Goal: Register for event/course

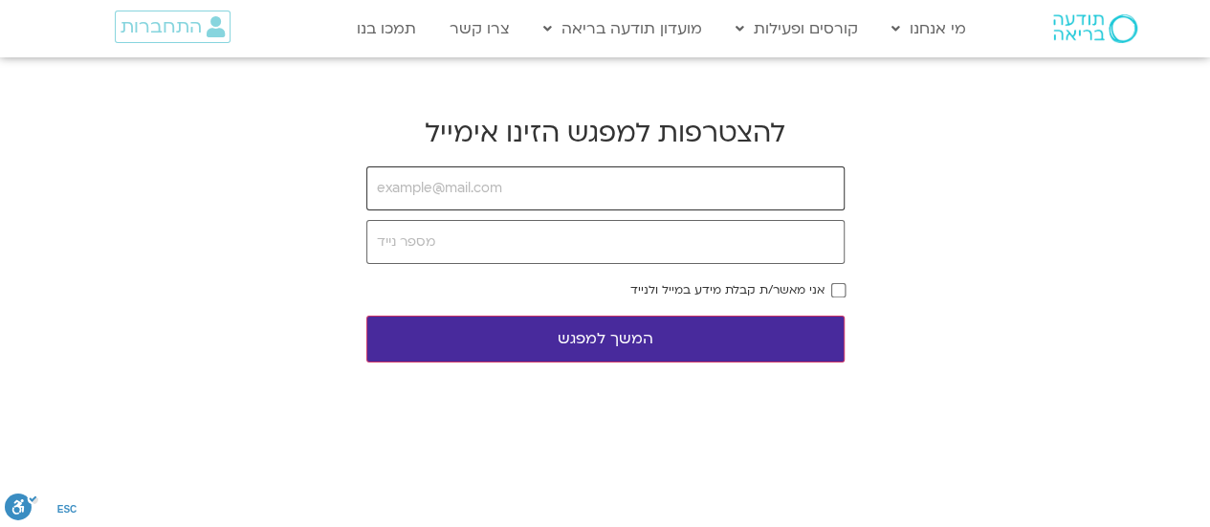
click at [659, 171] on input "email" at bounding box center [605, 188] width 478 height 44
type input "naama.saar@mail.huji.ac.il"
click at [537, 258] on input "tel" at bounding box center [605, 242] width 478 height 44
type input "0545796658"
click at [518, 206] on input "email" at bounding box center [605, 188] width 478 height 44
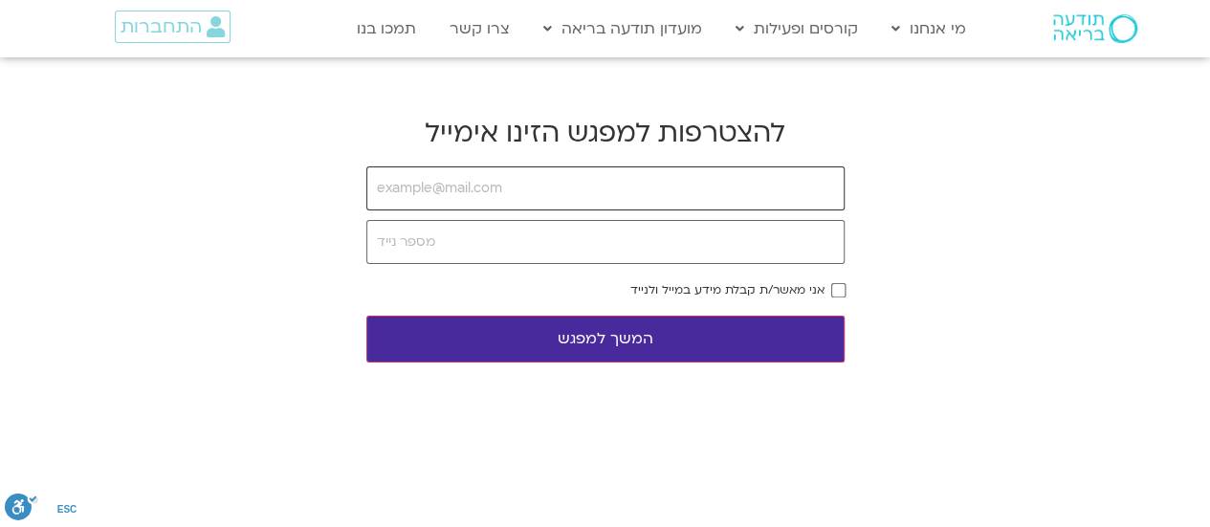
type input "naama.saar@mail.huji.ac.il"
click at [531, 239] on input "tel" at bounding box center [605, 242] width 478 height 44
type input "0545796658"
click at [801, 320] on button "המשך למפגש" at bounding box center [605, 339] width 478 height 47
click at [557, 334] on button "המשך למפגש" at bounding box center [605, 339] width 478 height 47
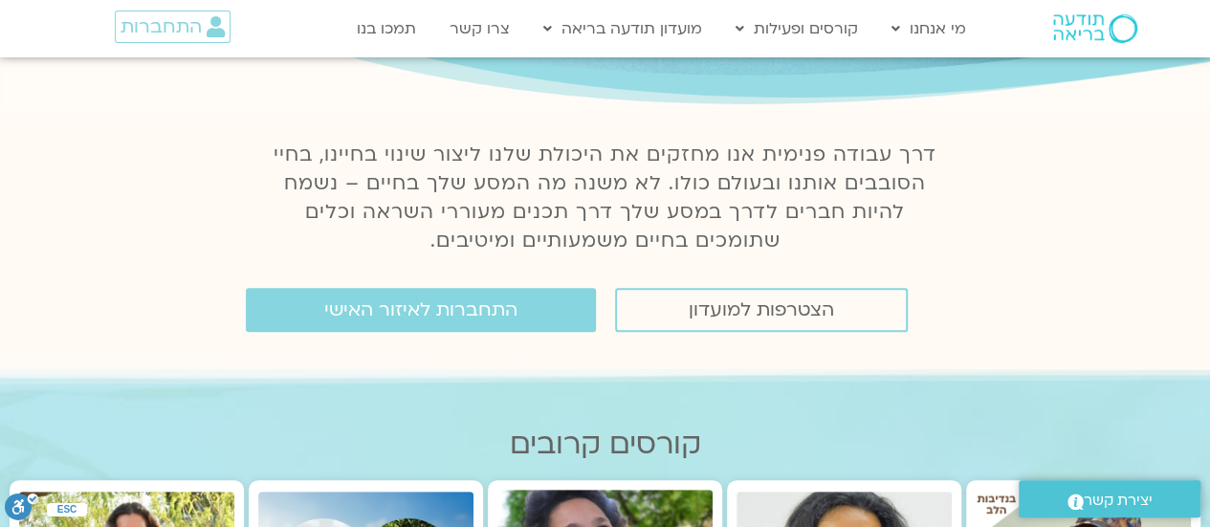
scroll to position [201, 0]
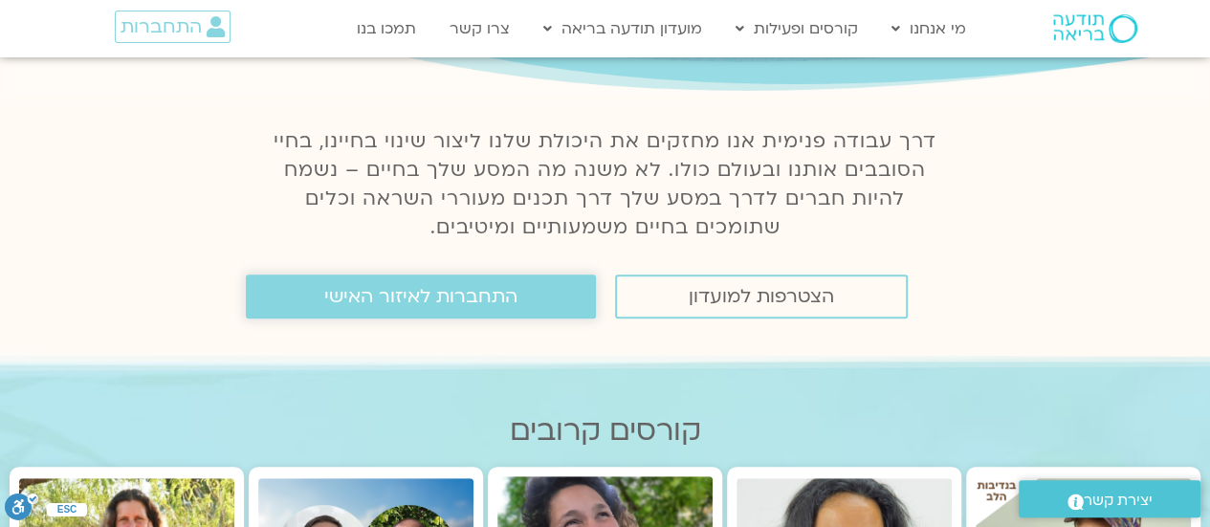
click at [510, 298] on span "התחברות לאיזור האישי" at bounding box center [420, 296] width 193 height 21
click at [489, 281] on link "התחברות לאיזור האישי" at bounding box center [421, 296] width 350 height 44
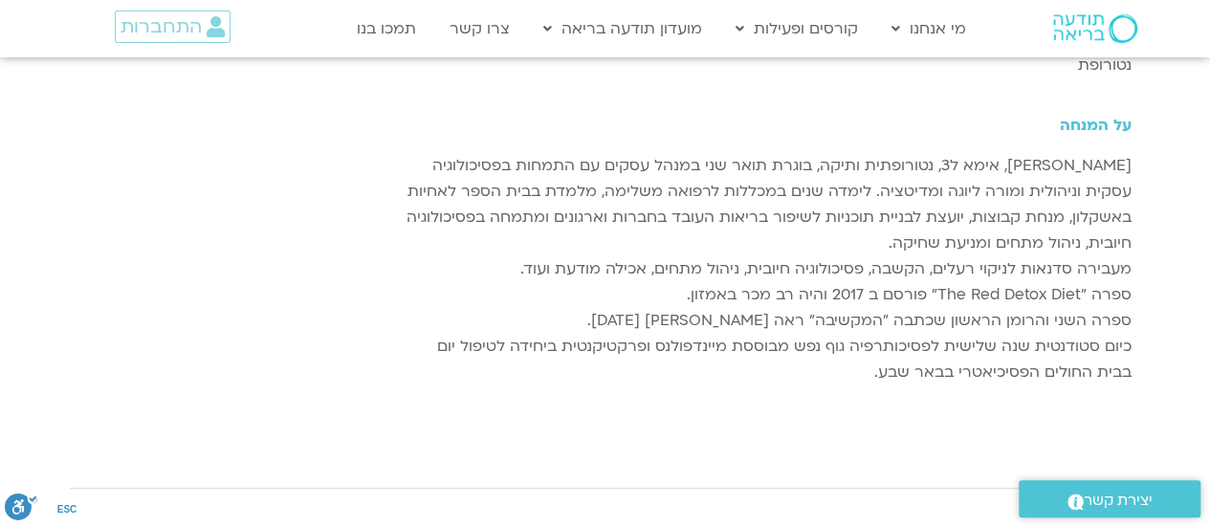
scroll to position [333, 0]
